Goal: Task Accomplishment & Management: Complete application form

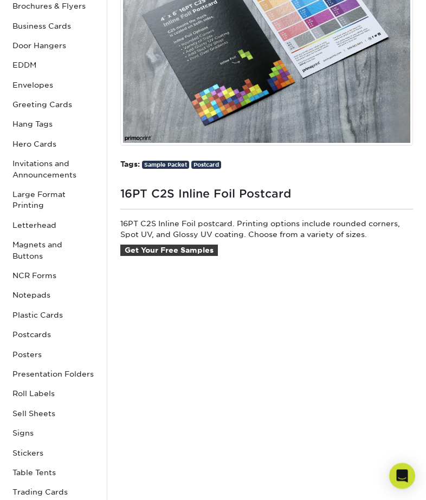
scroll to position [237, 0]
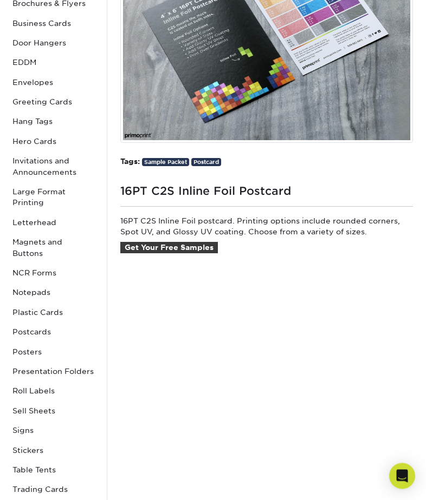
click at [143, 247] on link "Get Your Free Samples" at bounding box center [168, 249] width 97 height 12
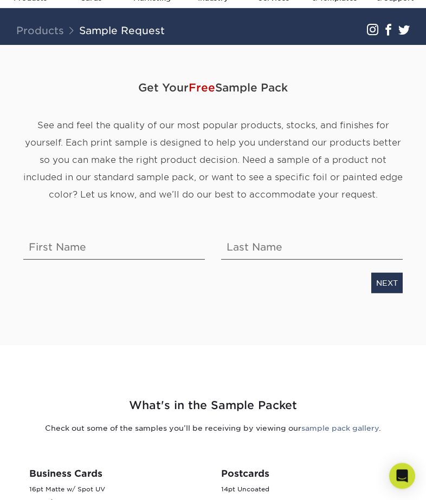
scroll to position [47, 0]
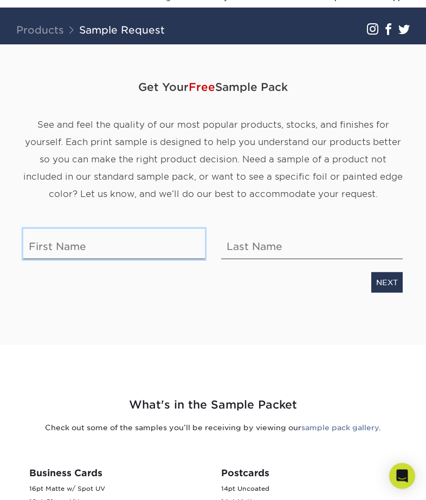
click at [37, 240] on input "text" at bounding box center [113, 244] width 181 height 30
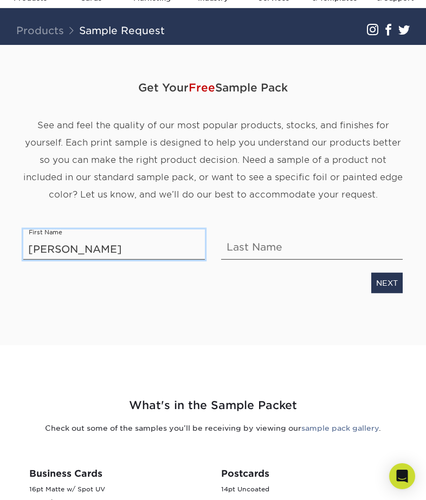
type input "[PERSON_NAME]"
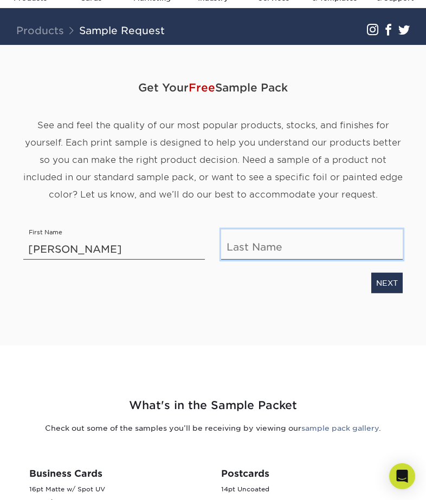
click at [266, 240] on input "text" at bounding box center [311, 244] width 181 height 30
type input "yang"
click at [383, 280] on link "NEXT" at bounding box center [386, 282] width 31 height 21
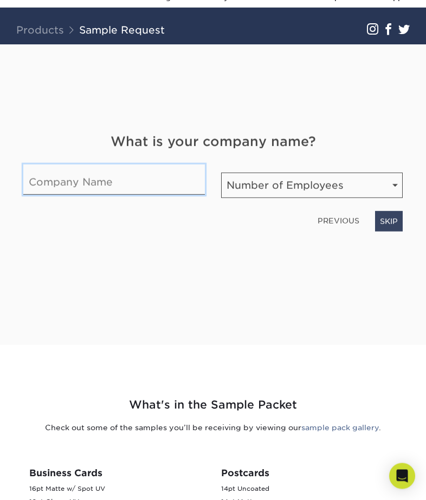
scroll to position [48, 0]
click at [81, 181] on input "text" at bounding box center [113, 179] width 181 height 30
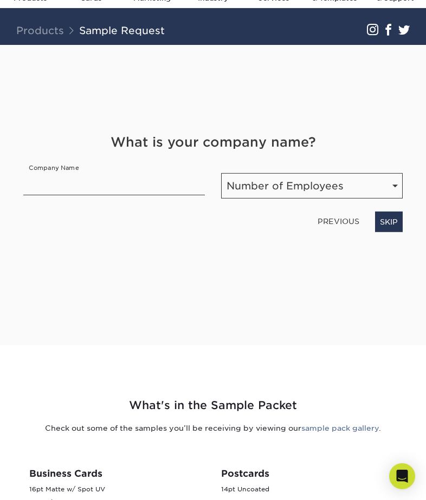
click at [394, 219] on link "SKIP" at bounding box center [389, 221] width 28 height 21
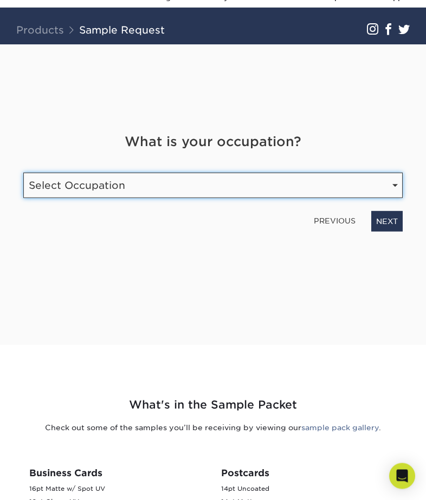
scroll to position [48, 0]
click at [120, 176] on select "Select Occupation Agency Automotive Blogger Cleaning Services Construction Educ…" at bounding box center [212, 184] width 379 height 25
select select "Entertainment"
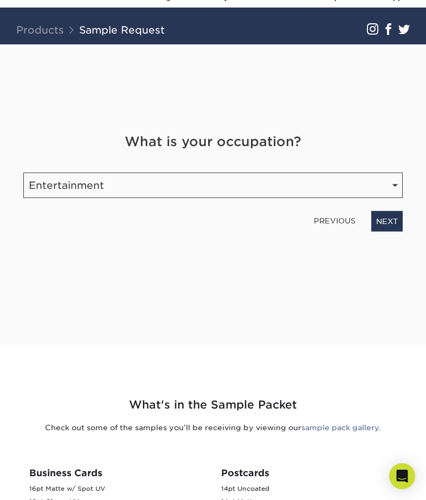
click at [387, 220] on link "NEXT" at bounding box center [386, 221] width 31 height 21
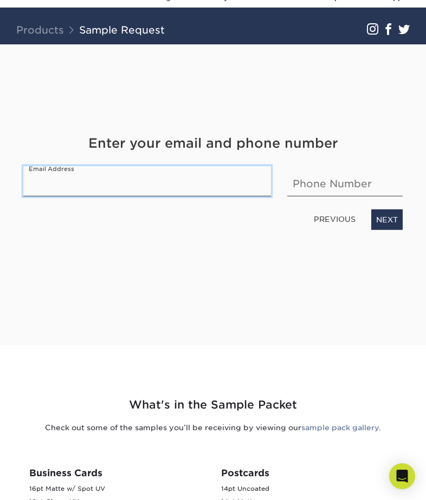
click at [157, 193] on input "email" at bounding box center [146, 181] width 247 height 30
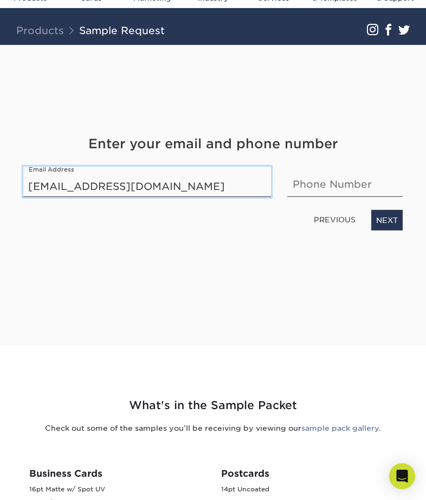
type input "[EMAIL_ADDRESS][DOMAIN_NAME]"
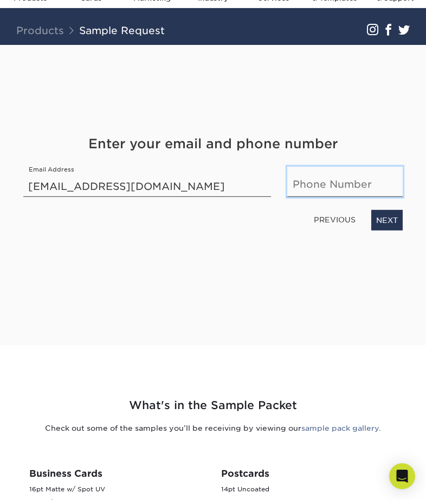
click at [309, 187] on input "text" at bounding box center [344, 181] width 115 height 30
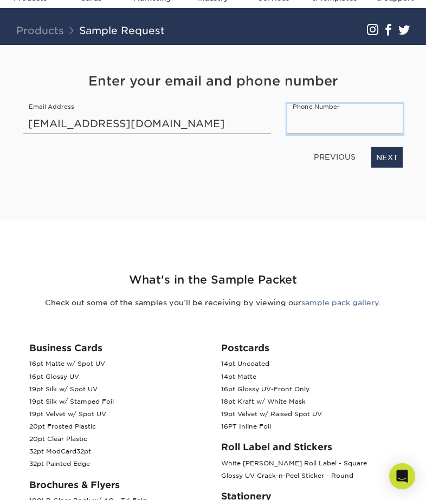
scroll to position [88, 0]
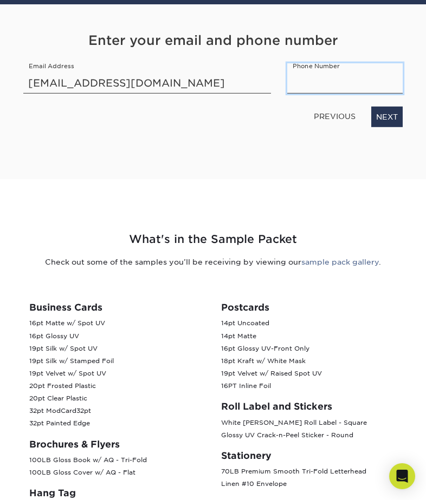
click at [335, 83] on input "text" at bounding box center [344, 78] width 115 height 30
paste input "[PHONE_NUMBER]"
type input "[PHONE_NUMBER]"
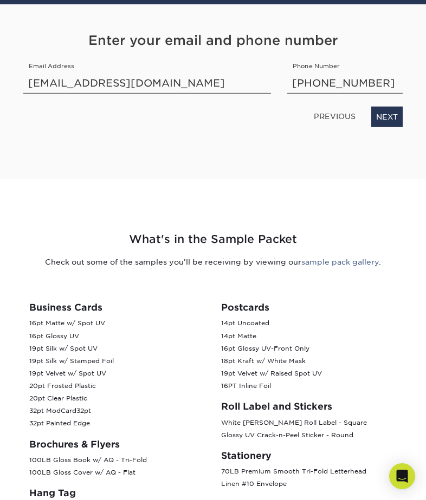
click at [386, 117] on link "NEXT" at bounding box center [386, 116] width 31 height 21
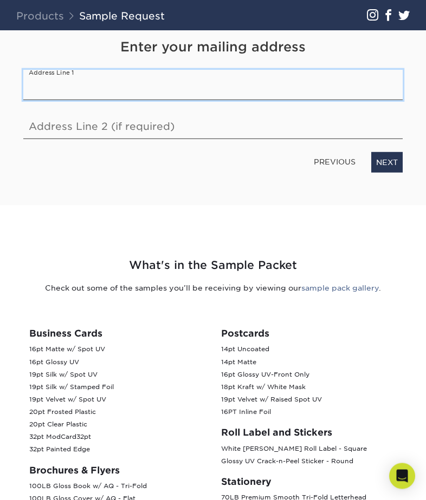
scroll to position [54, 0]
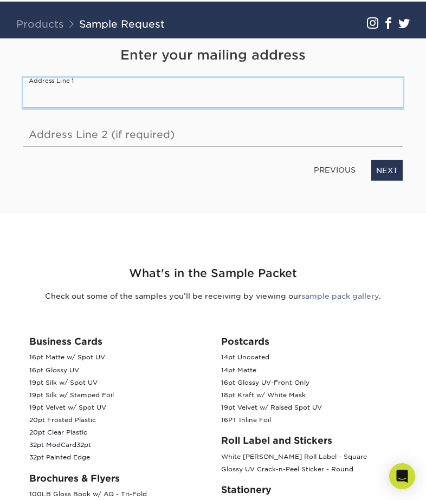
click at [147, 103] on input "text" at bounding box center [212, 92] width 379 height 30
type input "[STREET_ADDRESS]"
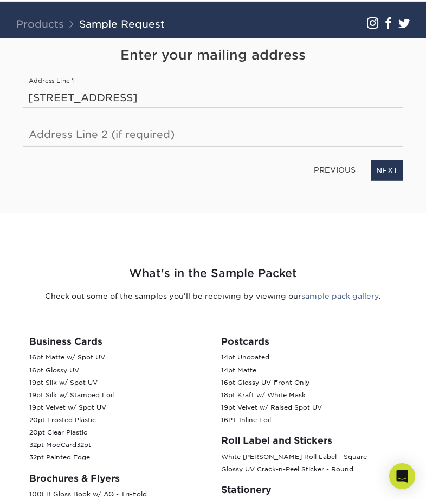
click at [386, 169] on link "NEXT" at bounding box center [386, 170] width 31 height 21
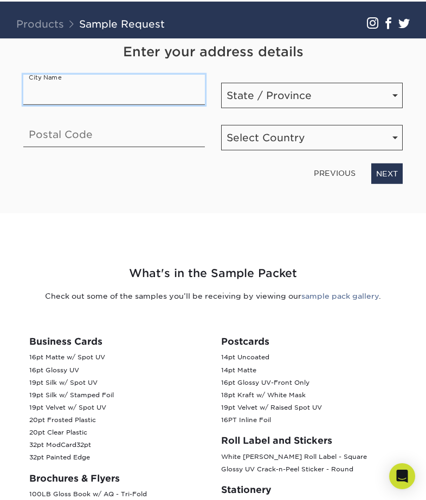
click at [136, 104] on input "text" at bounding box center [113, 89] width 181 height 30
type input "manitowoc"
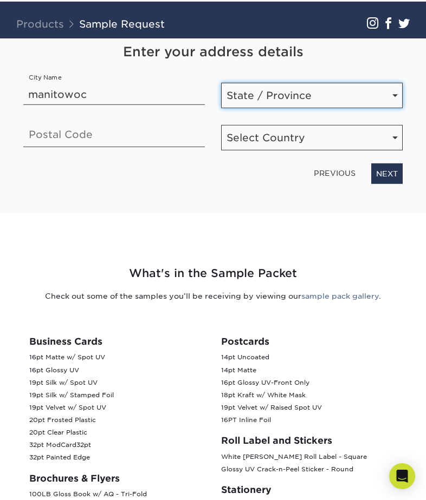
click at [272, 94] on select "State / Province [US_STATE] [US_STATE] [US_STATE] [US_STATE] [US_STATE] [US_STA…" at bounding box center [311, 94] width 181 height 25
select select "WI"
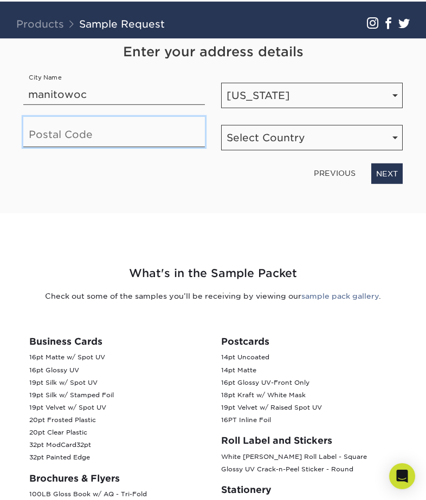
click at [75, 133] on input "text" at bounding box center [113, 131] width 181 height 30
type input "54220"
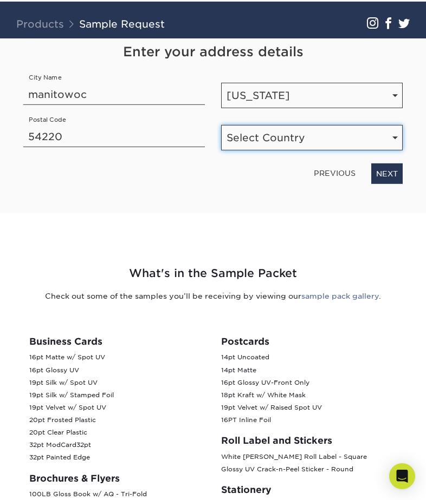
click at [257, 142] on select "Select Country [GEOGRAPHIC_DATA] [GEOGRAPHIC_DATA]" at bounding box center [311, 137] width 181 height 25
select select "US"
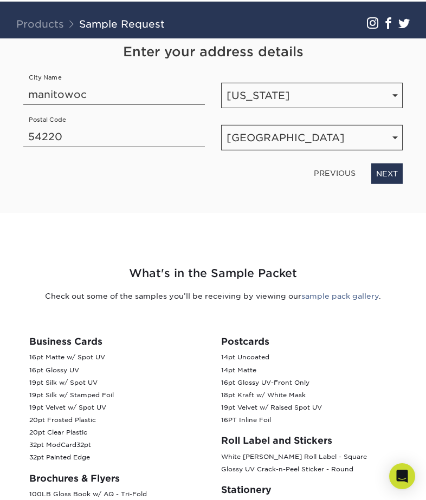
click at [390, 172] on link "NEXT" at bounding box center [386, 173] width 31 height 21
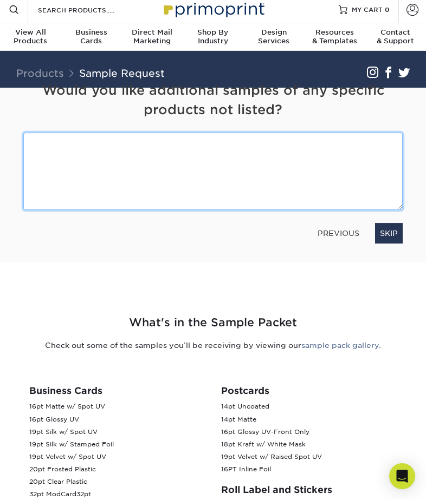
scroll to position [0, 0]
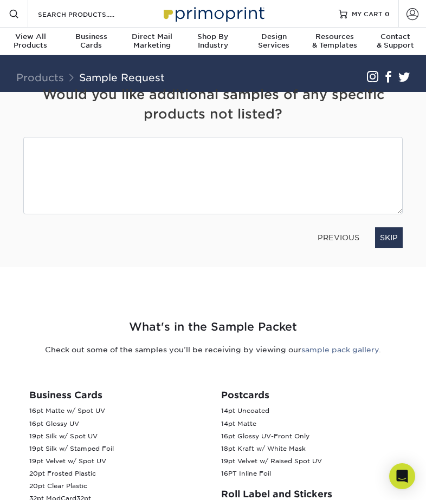
click at [386, 238] on link "SKIP" at bounding box center [389, 237] width 28 height 21
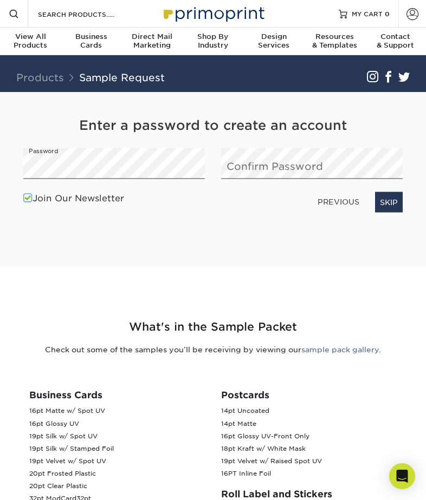
click at [24, 200] on span at bounding box center [27, 198] width 9 height 10
click at [0, 0] on input "Join Our Newsletter" at bounding box center [0, 0] width 0 height 0
click at [390, 206] on link "SKIP" at bounding box center [389, 202] width 28 height 21
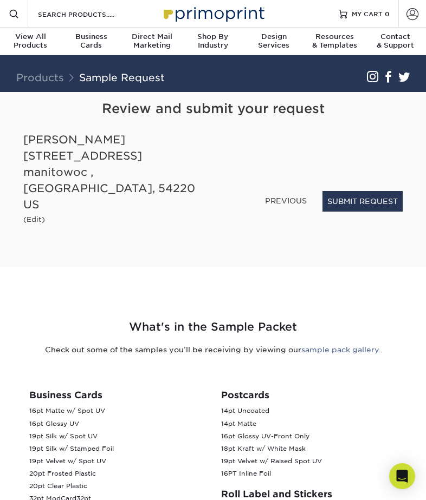
click at [356, 212] on button "SUBMIT REQUEST" at bounding box center [362, 201] width 80 height 21
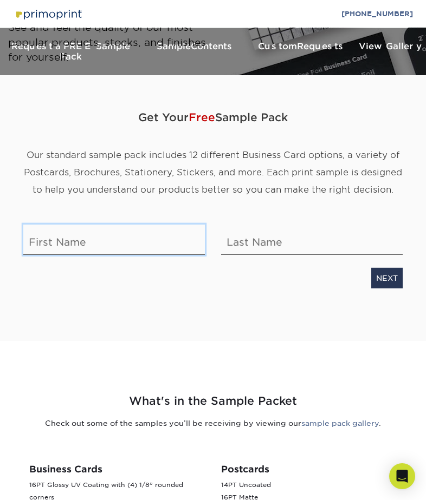
click at [49, 228] on input "text" at bounding box center [113, 240] width 181 height 30
type input "[PERSON_NAME]"
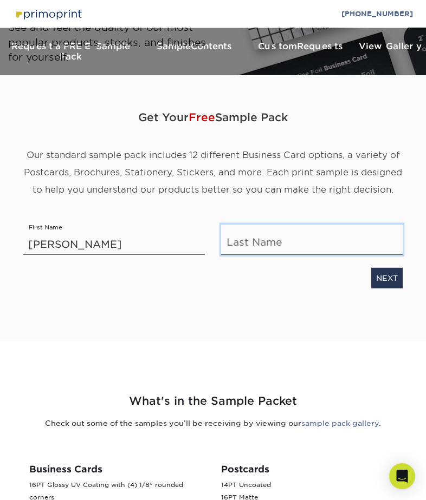
click at [265, 238] on input "text" at bounding box center [311, 240] width 181 height 30
type input "yang"
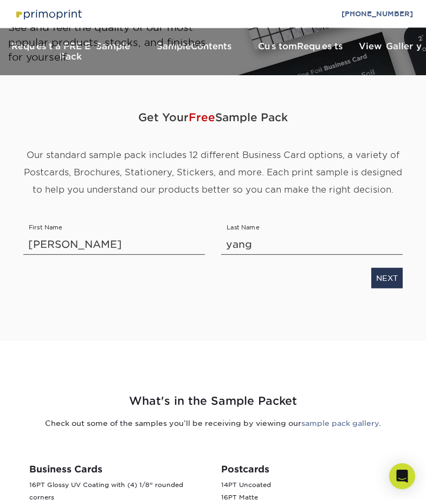
click at [385, 272] on link "NEXT" at bounding box center [386, 278] width 31 height 21
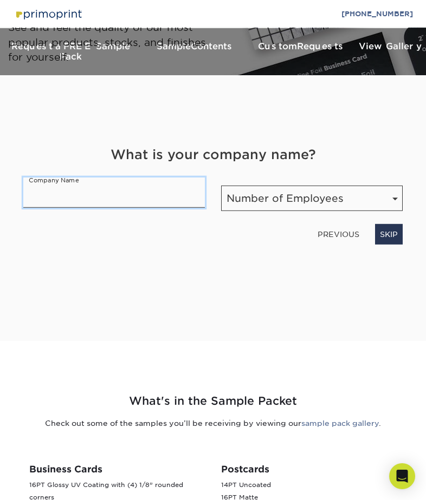
click at [53, 185] on input "text" at bounding box center [113, 193] width 181 height 30
type input "ampedup"
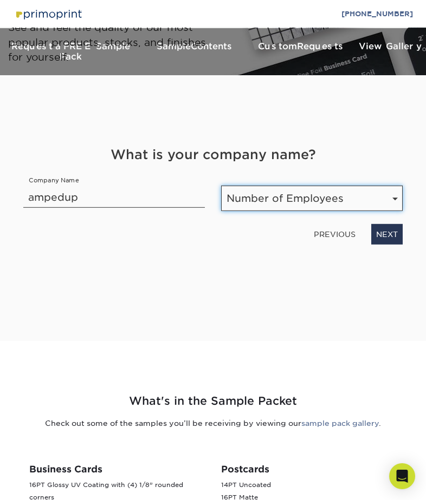
click at [269, 186] on select "Number of Employees Self-employed 1-10 employees 11-50 employees 51-200 employe…" at bounding box center [311, 198] width 181 height 25
click at [262, 193] on select "Number of Employees Self-employed 1-10 employees 11-50 employees 51-200 employe…" at bounding box center [311, 198] width 181 height 25
select select "Self-employed"
click at [390, 234] on link "NEXT" at bounding box center [386, 234] width 31 height 21
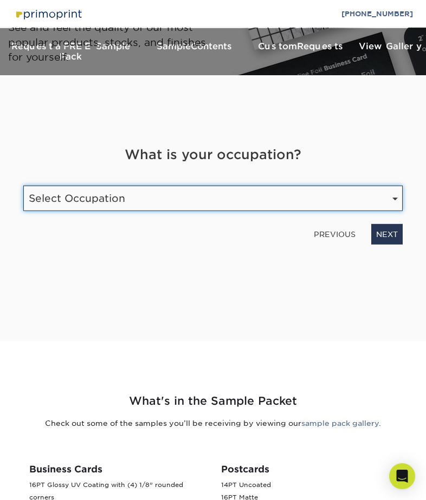
click at [121, 197] on select "Select Occupation Agency Automotive Blogger Cleaning Services Construction Educ…" at bounding box center [212, 198] width 379 height 25
select select "Entertainment"
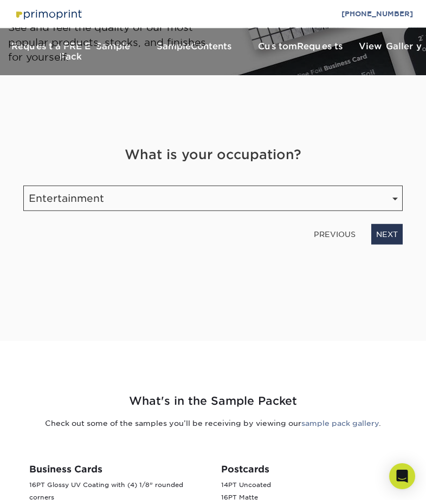
click at [388, 232] on link "NEXT" at bounding box center [386, 234] width 31 height 21
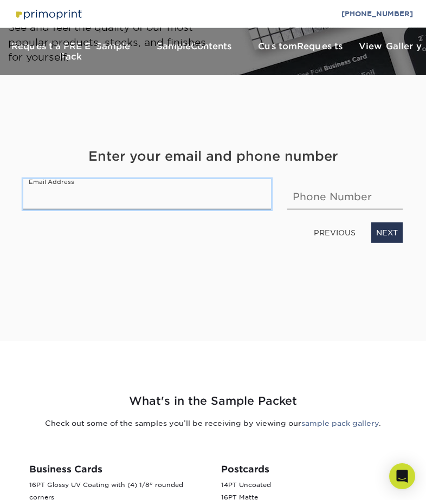
click at [172, 199] on input "email" at bounding box center [146, 194] width 247 height 30
type input "[EMAIL_ADDRESS][DOMAIN_NAME]"
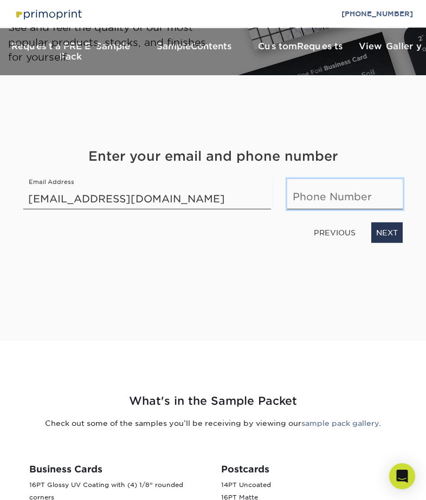
click at [314, 189] on input "text" at bounding box center [344, 194] width 115 height 30
click at [397, 224] on link "NEXT" at bounding box center [386, 233] width 31 height 21
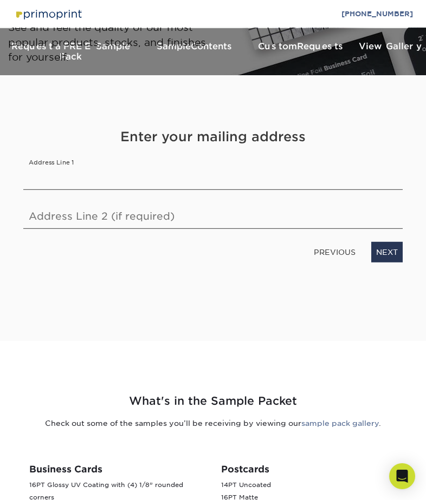
click at [329, 243] on link "PREVIOUS" at bounding box center [334, 251] width 50 height 17
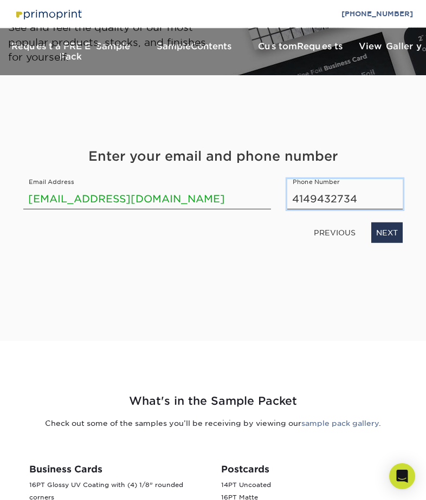
click at [343, 191] on input "4149432734" at bounding box center [344, 194] width 115 height 30
type input "4"
click at [309, 191] on input "text" at bounding box center [344, 194] width 115 height 30
paste input "[PHONE_NUMBER]"
click at [308, 184] on input "[PHONE_NUMBER]" at bounding box center [344, 194] width 115 height 30
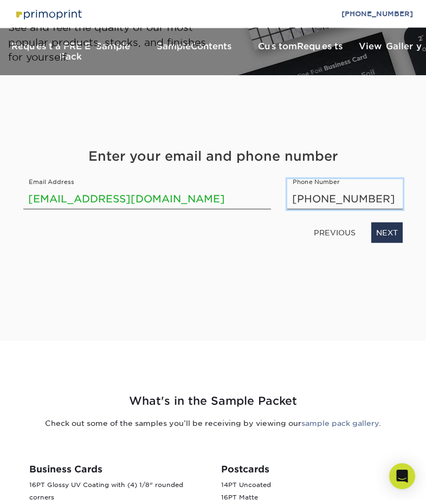
click at [317, 185] on input "623-383-7198" at bounding box center [344, 194] width 115 height 30
click at [337, 185] on input "623383-7198" at bounding box center [344, 194] width 115 height 30
type input "6233837198"
click at [387, 223] on link "NEXT" at bounding box center [386, 233] width 31 height 21
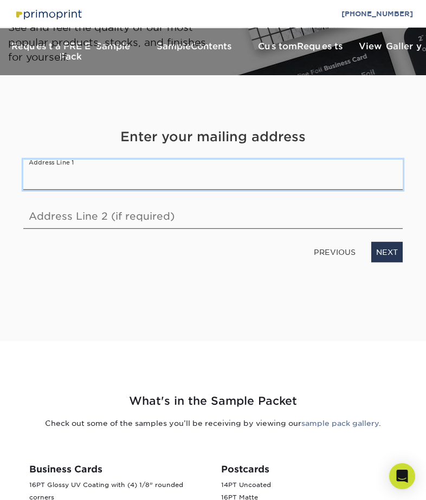
click at [47, 165] on input "text" at bounding box center [212, 175] width 379 height 30
type input "[STREET_ADDRESS]"
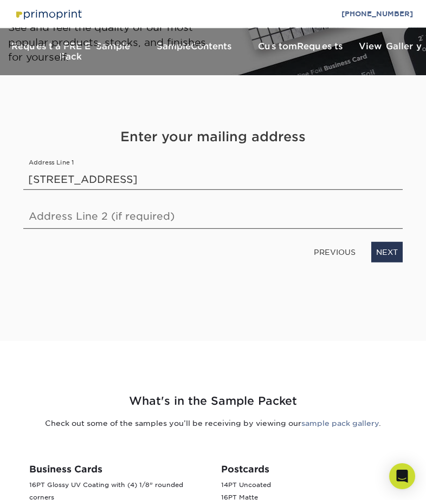
click at [390, 248] on link "NEXT" at bounding box center [386, 252] width 31 height 21
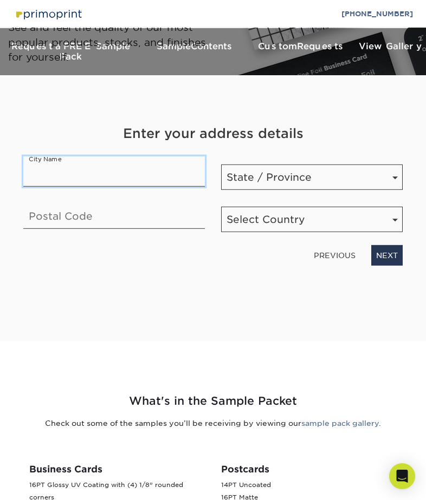
click at [136, 169] on input "text" at bounding box center [113, 171] width 181 height 30
type input "manitowoc"
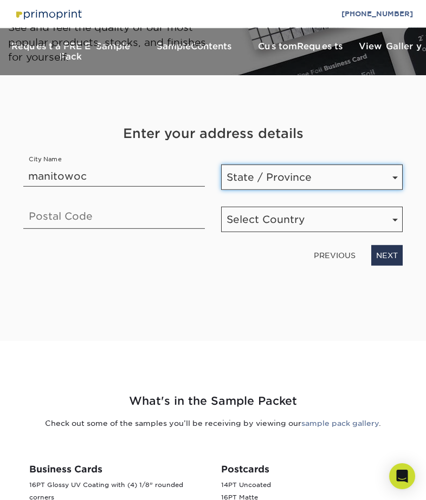
click at [250, 165] on select "State / Province [US_STATE] [US_STATE] [US_STATE] [US_STATE] [US_STATE] [US_STA…" at bounding box center [311, 177] width 181 height 25
select select "WI"
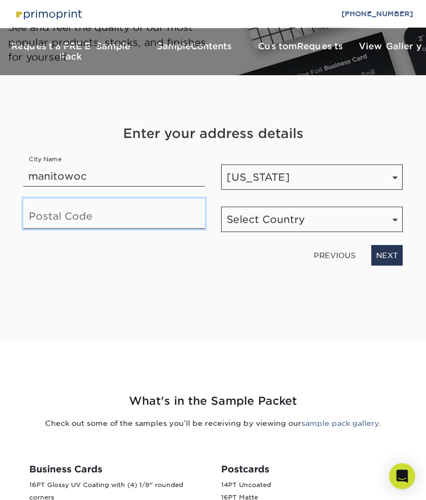
click at [50, 203] on input "text" at bounding box center [113, 214] width 181 height 30
type input "54220"
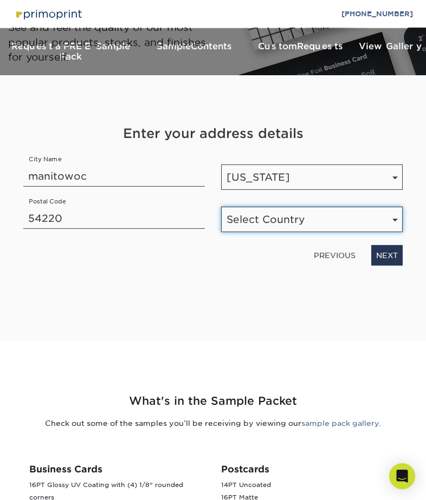
click at [257, 215] on select "Select Country [GEOGRAPHIC_DATA] [GEOGRAPHIC_DATA]" at bounding box center [311, 219] width 181 height 25
select select "US"
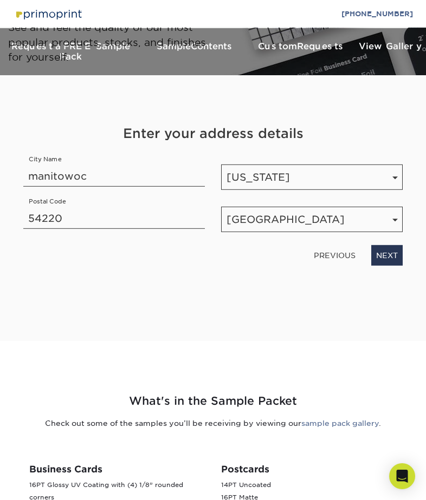
click at [384, 245] on link "NEXT" at bounding box center [386, 255] width 31 height 21
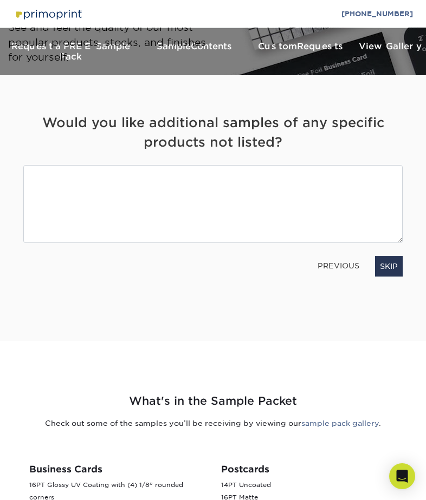
click at [390, 256] on link "SKIP" at bounding box center [389, 266] width 28 height 21
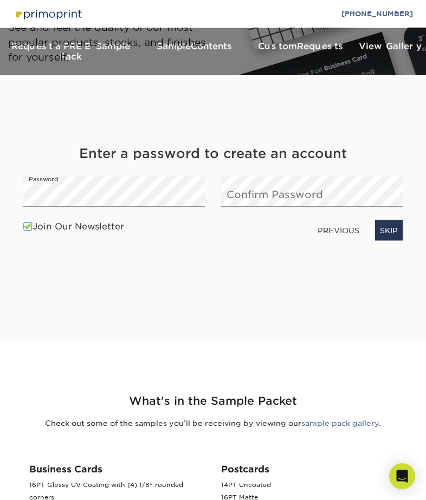
click at [334, 223] on link "PREVIOUS" at bounding box center [338, 229] width 50 height 17
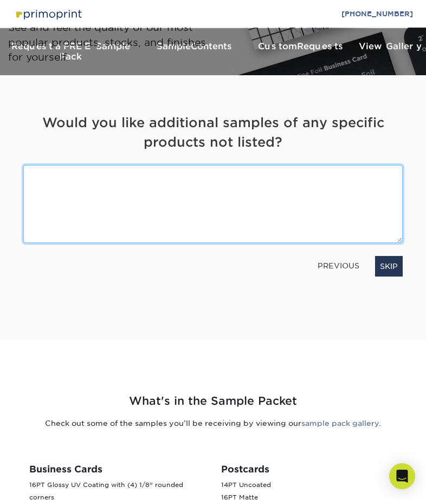
click at [231, 182] on textarea at bounding box center [212, 203] width 379 height 77
type textarea "yes"
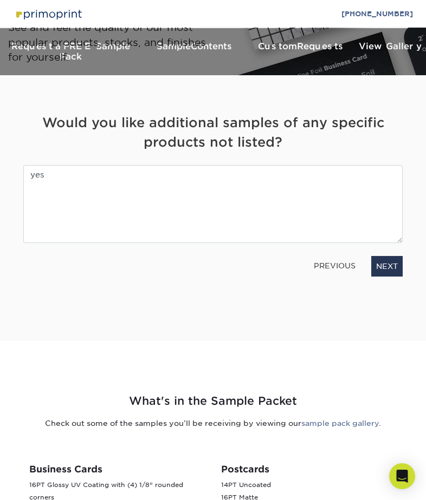
click at [389, 256] on link "NEXT" at bounding box center [386, 266] width 31 height 21
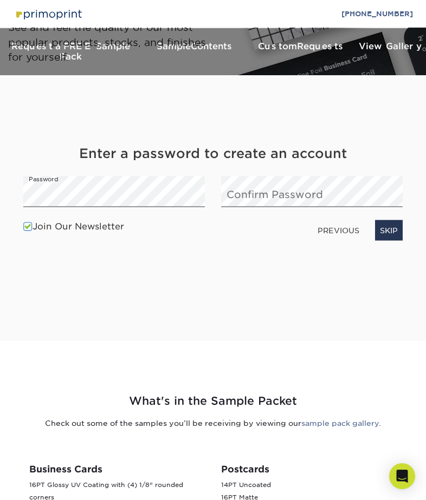
click at [391, 221] on link "SKIP" at bounding box center [389, 230] width 28 height 21
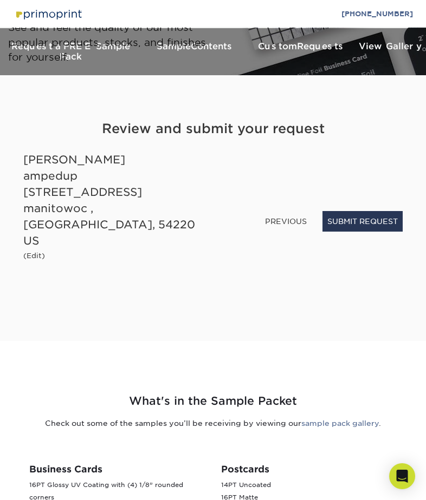
click at [359, 230] on button "SUBMIT REQUEST" at bounding box center [362, 221] width 80 height 21
click at [32, 250] on link "(Edit)" at bounding box center [34, 255] width 22 height 10
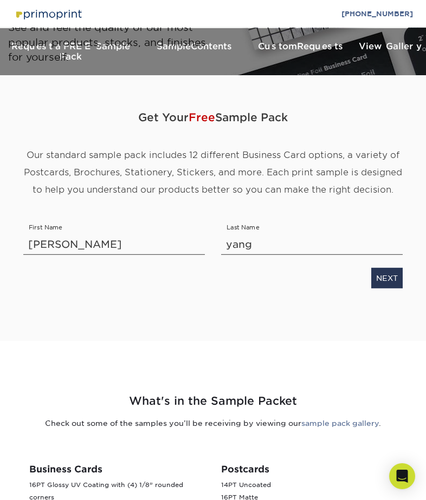
click at [380, 268] on link "NEXT" at bounding box center [386, 278] width 31 height 21
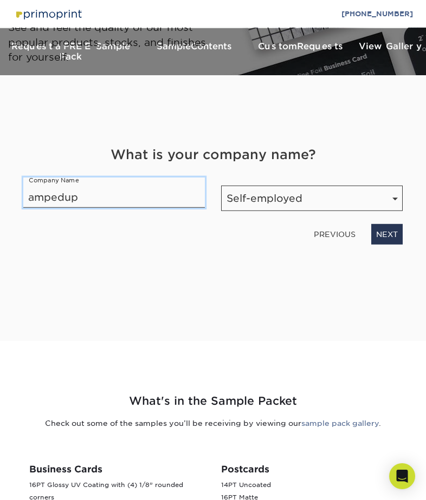
click at [117, 186] on input "ampedup" at bounding box center [113, 193] width 181 height 30
type input "a"
click at [387, 224] on link "NEXT" at bounding box center [386, 234] width 31 height 21
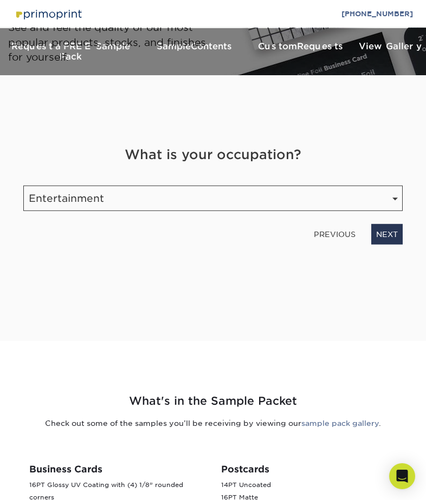
click at [396, 228] on link "NEXT" at bounding box center [386, 234] width 31 height 21
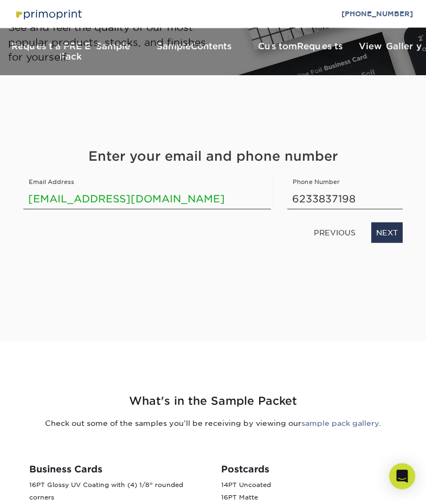
click at [394, 226] on link "NEXT" at bounding box center [386, 233] width 31 height 21
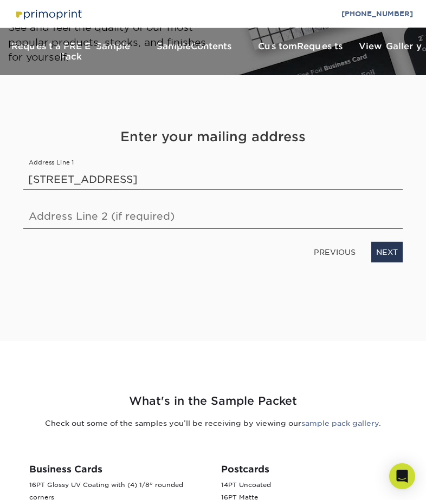
click at [390, 245] on link "NEXT" at bounding box center [386, 252] width 31 height 21
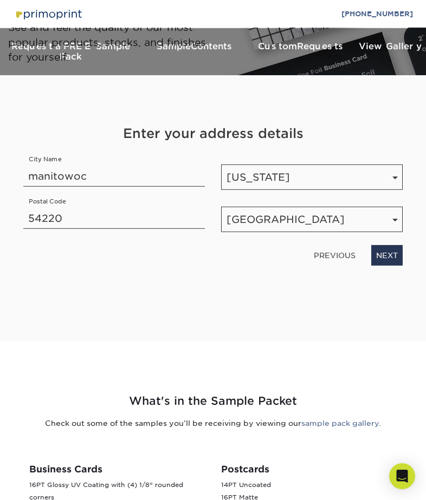
click at [393, 247] on link "NEXT" at bounding box center [386, 255] width 31 height 21
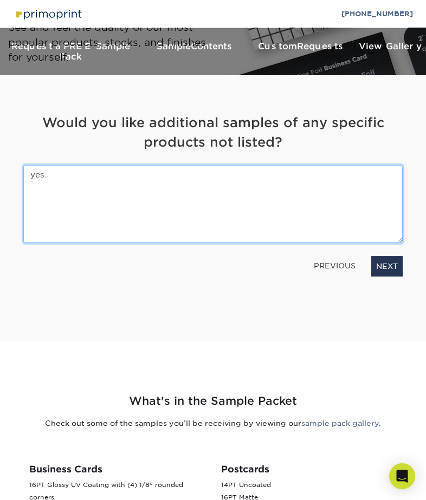
click at [78, 168] on textarea "yes" at bounding box center [212, 203] width 379 height 77
type textarea "y"
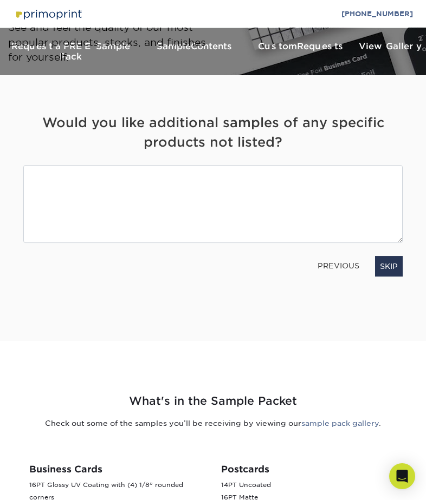
click at [394, 258] on link "SKIP" at bounding box center [389, 266] width 28 height 21
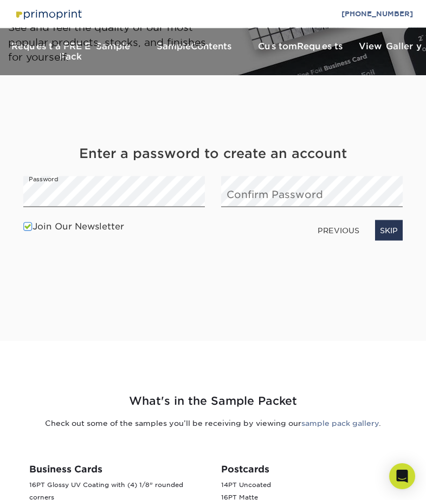
click at [25, 220] on label "Join Our Newsletter" at bounding box center [73, 226] width 101 height 13
click at [0, 0] on input "Join Our Newsletter" at bounding box center [0, 0] width 0 height 0
click at [393, 229] on link "SKIP" at bounding box center [389, 230] width 28 height 21
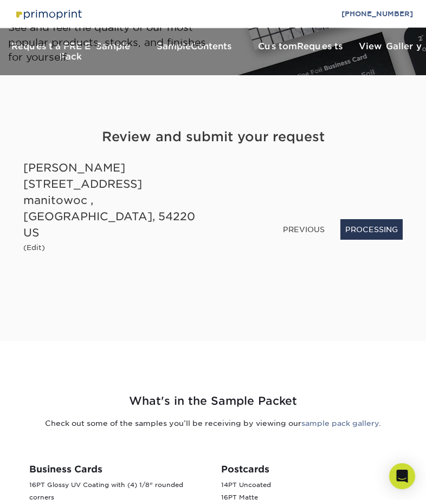
click at [368, 221] on button "PROCESSING" at bounding box center [371, 229] width 62 height 21
click at [363, 236] on button "PROCESSING" at bounding box center [371, 229] width 62 height 21
click at [373, 233] on button "PROCESSING" at bounding box center [371, 229] width 62 height 21
click at [376, 234] on button "PROCESSING" at bounding box center [371, 229] width 62 height 21
click at [375, 233] on button "PROCESSING" at bounding box center [371, 229] width 62 height 21
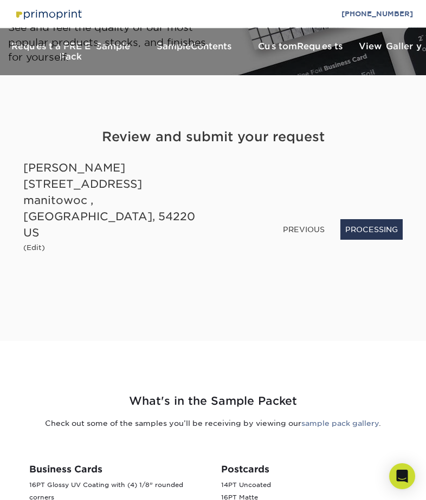
click at [374, 232] on button "PROCESSING" at bounding box center [371, 229] width 62 height 21
click at [372, 230] on button "PROCESSING" at bounding box center [371, 229] width 62 height 21
click at [375, 232] on button "PROCESSING" at bounding box center [371, 229] width 62 height 21
click at [373, 232] on button "PROCESSING" at bounding box center [371, 229] width 62 height 21
click at [374, 235] on button "PROCESSING" at bounding box center [371, 229] width 62 height 21
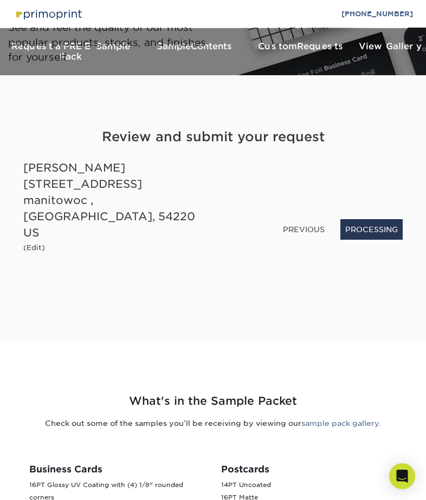
click at [369, 232] on button "PROCESSING" at bounding box center [371, 229] width 62 height 21
click at [369, 236] on button "PROCESSING" at bounding box center [371, 229] width 62 height 21
click at [371, 232] on button "PROCESSING" at bounding box center [371, 229] width 62 height 21
click at [373, 235] on button "PROCESSING" at bounding box center [371, 229] width 62 height 21
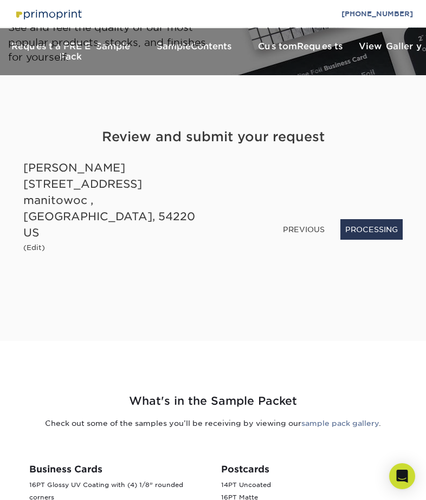
click at [368, 231] on button "PROCESSING" at bounding box center [371, 229] width 62 height 21
click at [365, 231] on button "PROCESSING" at bounding box center [371, 229] width 62 height 21
click at [375, 238] on button "PROCESSING" at bounding box center [371, 229] width 62 height 21
click at [370, 229] on button "PROCESSING" at bounding box center [371, 229] width 62 height 21
click at [367, 230] on button "PROCESSING" at bounding box center [371, 229] width 62 height 21
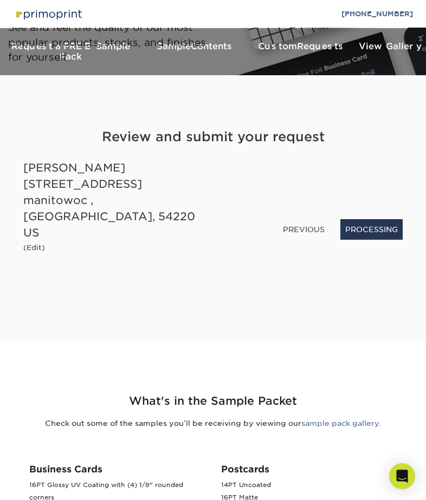
click at [362, 227] on button "PROCESSING" at bounding box center [371, 229] width 62 height 21
click at [361, 228] on button "PROCESSING" at bounding box center [371, 229] width 62 height 21
click at [361, 229] on button "PROCESSING" at bounding box center [371, 229] width 62 height 21
click at [370, 234] on button "PROCESSING" at bounding box center [371, 229] width 62 height 21
click at [381, 237] on button "PROCESSING" at bounding box center [371, 229] width 62 height 21
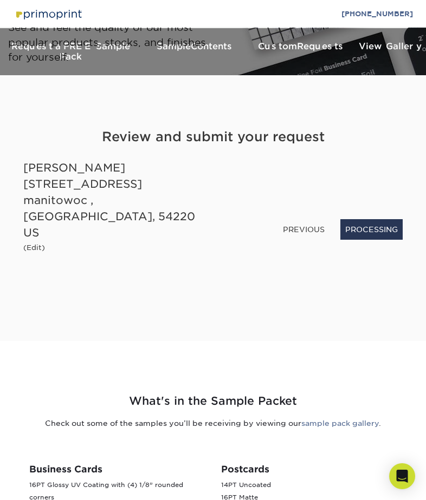
click at [385, 238] on button "PROCESSING" at bounding box center [371, 229] width 62 height 21
click at [377, 234] on button "PROCESSING" at bounding box center [371, 229] width 62 height 21
click at [382, 238] on button "PROCESSING" at bounding box center [371, 229] width 62 height 21
click at [378, 236] on button "PROCESSING" at bounding box center [371, 229] width 62 height 21
click at [374, 236] on button "PROCESSING" at bounding box center [371, 229] width 62 height 21
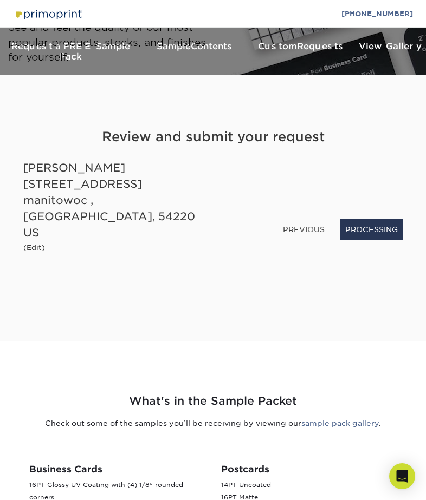
click at [375, 237] on button "PROCESSING" at bounding box center [371, 229] width 62 height 21
click at [375, 239] on button "PROCESSING" at bounding box center [371, 229] width 62 height 21
click at [385, 248] on div "Get Your Free Sample Pack Our standard sample pack includes 12 different Busine…" at bounding box center [212, 195] width 379 height 240
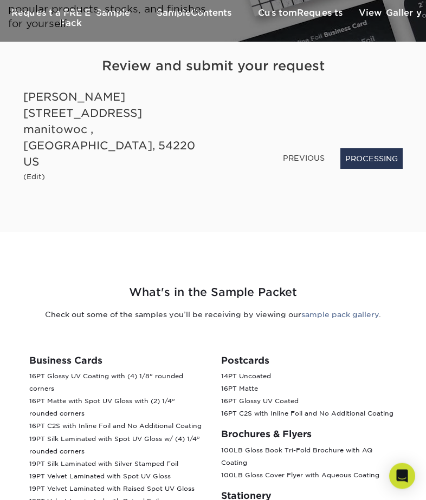
scroll to position [35, 0]
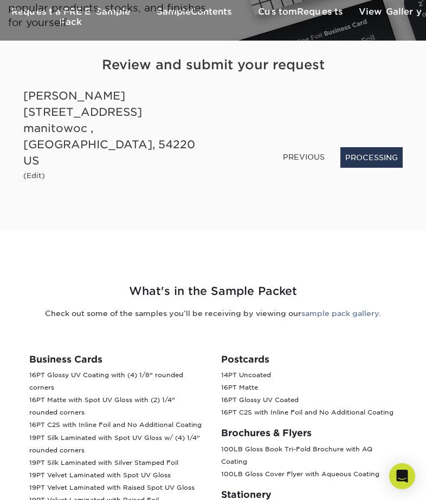
click at [381, 160] on button "PROCESSING" at bounding box center [371, 157] width 62 height 21
click at [373, 160] on button "PROCESSING" at bounding box center [371, 157] width 62 height 21
click at [370, 154] on button "PROCESSING" at bounding box center [371, 157] width 62 height 21
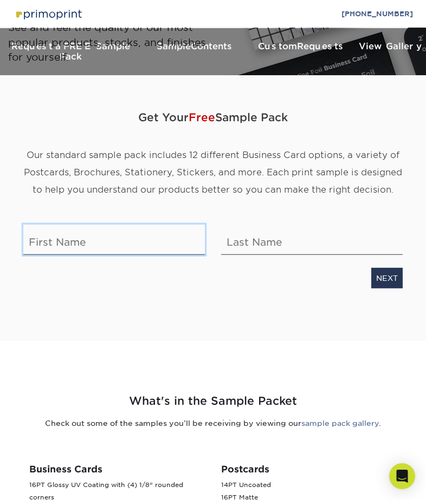
click at [51, 231] on input "text" at bounding box center [113, 240] width 181 height 30
type input "[PERSON_NAME]"
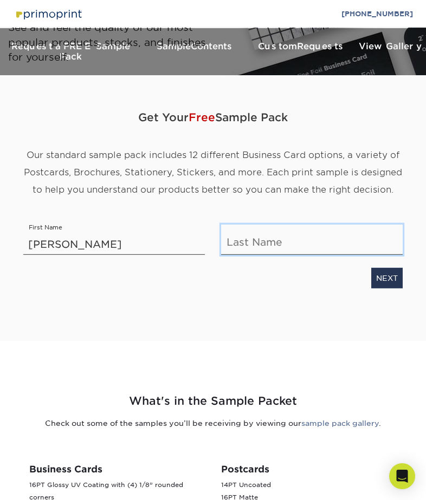
click at [273, 225] on input "text" at bounding box center [311, 240] width 181 height 30
type input "yang"
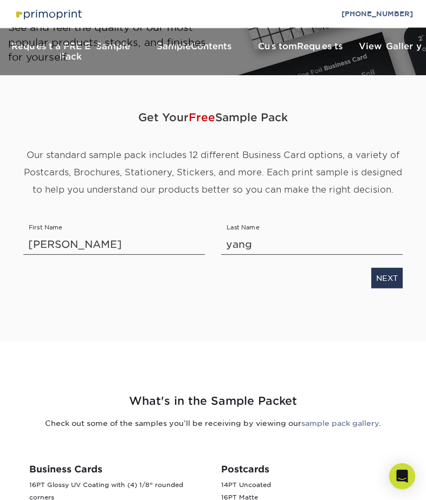
click at [386, 268] on link "NEXT" at bounding box center [386, 278] width 31 height 21
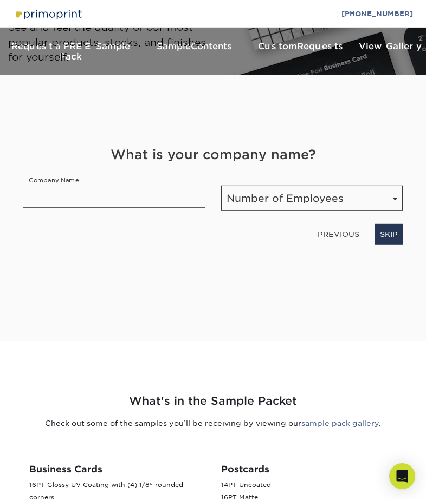
click at [390, 225] on link "SKIP" at bounding box center [389, 234] width 28 height 21
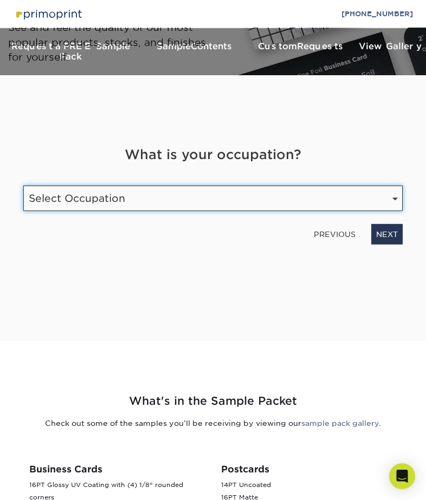
click at [266, 188] on select "Select Occupation Agency Automotive Blogger Cleaning Services Construction Educ…" at bounding box center [212, 198] width 379 height 25
select select "Entertainment"
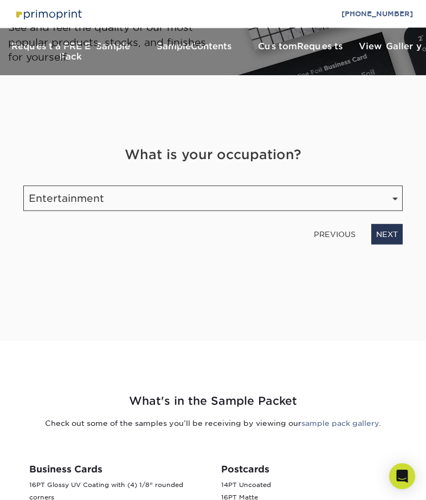
click at [384, 227] on link "NEXT" at bounding box center [386, 234] width 31 height 21
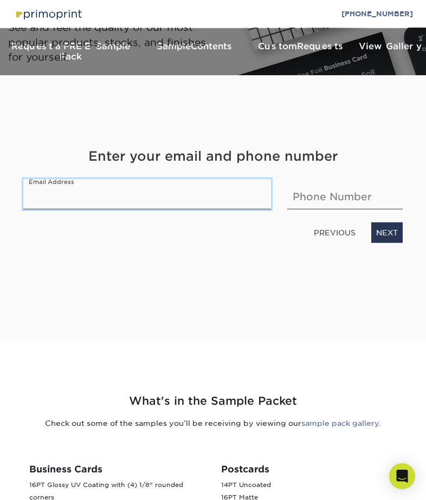
click at [174, 187] on input "email" at bounding box center [146, 194] width 247 height 30
type input "[EMAIL_ADDRESS][DOMAIN_NAME]"
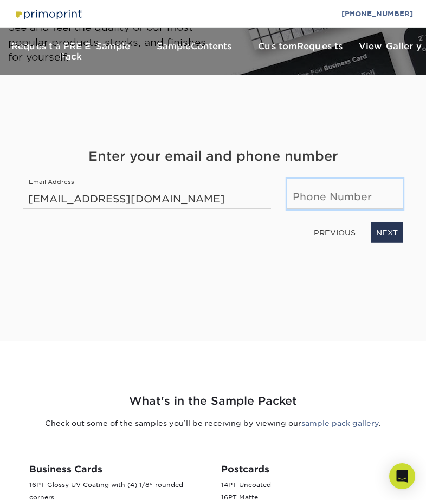
click at [330, 188] on input "text" at bounding box center [344, 194] width 115 height 30
click at [320, 187] on input "text" at bounding box center [344, 194] width 115 height 30
paste input "6233837198"
type input "6233837198"
click at [391, 225] on link "NEXT" at bounding box center [386, 233] width 31 height 21
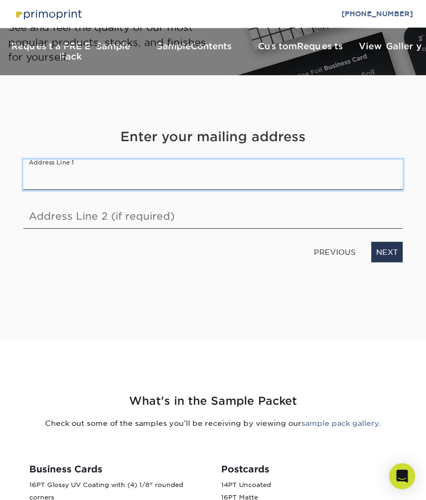
click at [73, 170] on input "text" at bounding box center [212, 175] width 379 height 30
type input "[STREET_ADDRESS]"
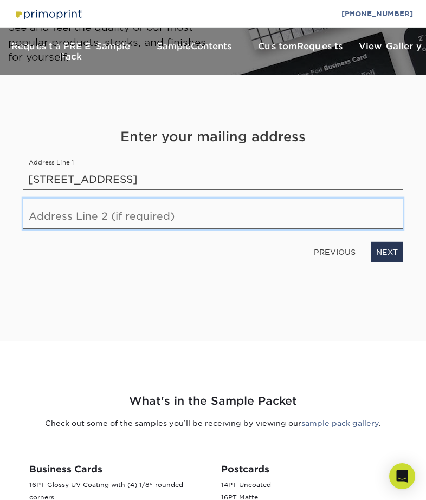
click at [44, 204] on input "text" at bounding box center [212, 214] width 379 height 30
type input "apt 103"
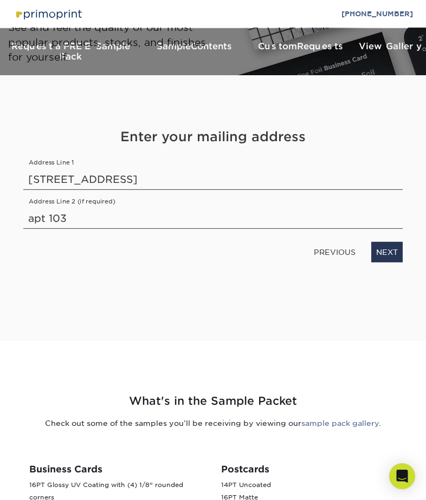
click at [388, 247] on link "NEXT" at bounding box center [386, 252] width 31 height 21
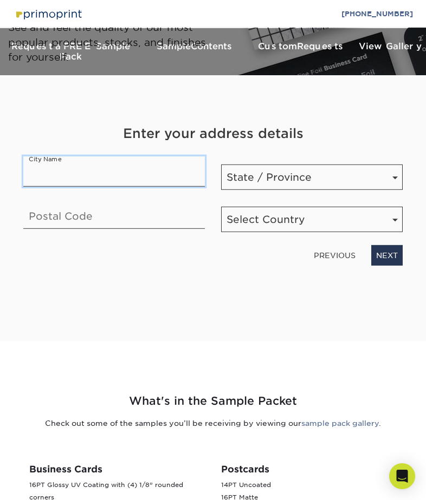
click at [62, 163] on input "text" at bounding box center [113, 171] width 181 height 30
type input "manitowoc"
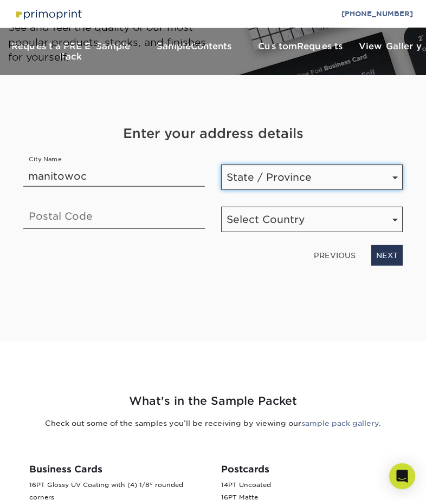
click at [251, 172] on select "State / Province [US_STATE] [US_STATE] [US_STATE] [US_STATE] [US_STATE] [US_STA…" at bounding box center [311, 177] width 181 height 25
select select "WI"
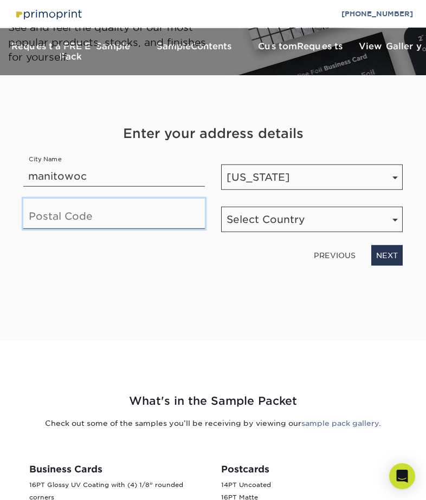
click at [40, 208] on input "text" at bounding box center [113, 214] width 181 height 30
type input "54220"
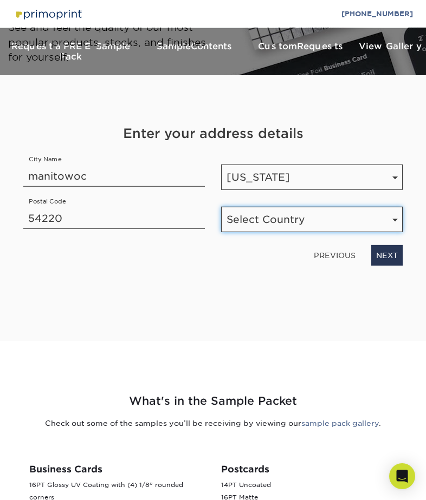
click at [271, 211] on select "Select Country [GEOGRAPHIC_DATA] [GEOGRAPHIC_DATA]" at bounding box center [311, 219] width 181 height 25
select select "US"
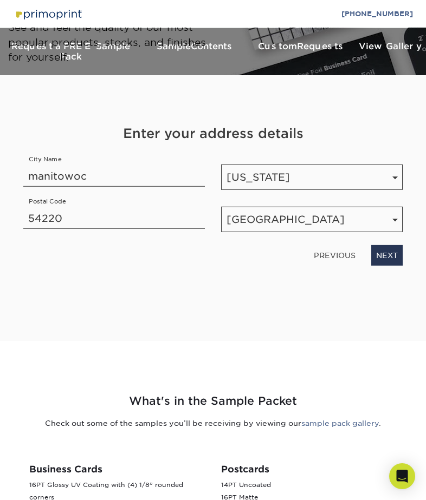
click at [389, 249] on link "NEXT" at bounding box center [386, 255] width 31 height 21
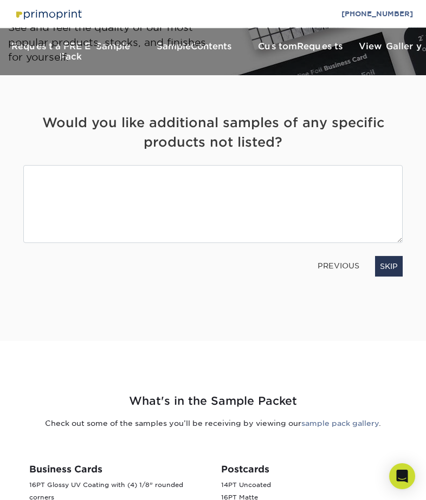
click at [391, 259] on link "SKIP" at bounding box center [389, 266] width 28 height 21
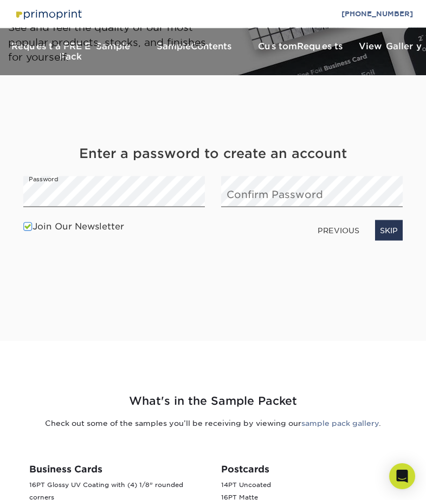
click at [388, 220] on link "SKIP" at bounding box center [389, 230] width 28 height 21
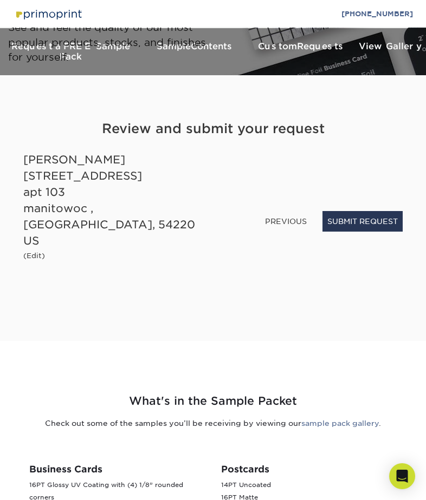
click at [361, 230] on button "SUBMIT REQUEST" at bounding box center [362, 221] width 80 height 21
